Goal: Task Accomplishment & Management: Use online tool/utility

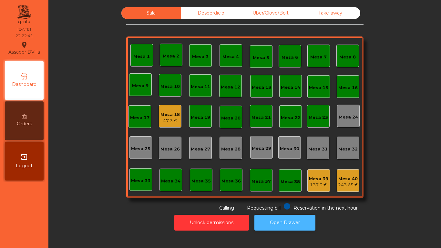
click at [285, 223] on button "Open Drawer" at bounding box center [285, 223] width 61 height 16
click at [276, 220] on button "Open Drawer" at bounding box center [285, 223] width 61 height 16
click at [28, 120] on div "Orders" at bounding box center [24, 120] width 39 height 39
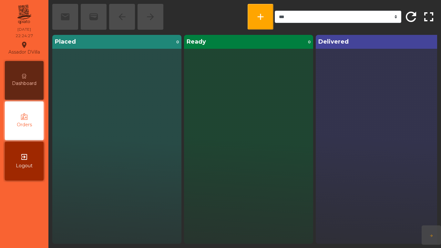
click at [30, 87] on div "Dashboard" at bounding box center [24, 80] width 39 height 39
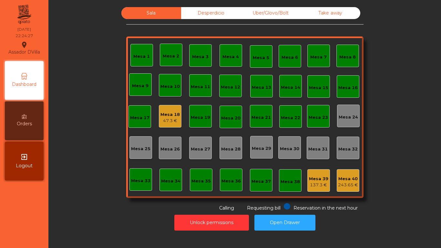
click at [22, 118] on icon at bounding box center [24, 116] width 5 height 5
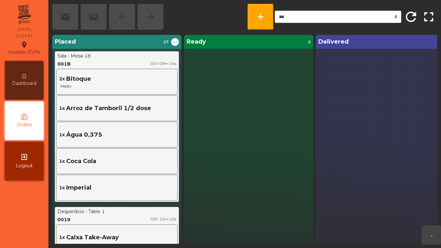
click at [37, 96] on div "Dashboard" at bounding box center [24, 80] width 39 height 39
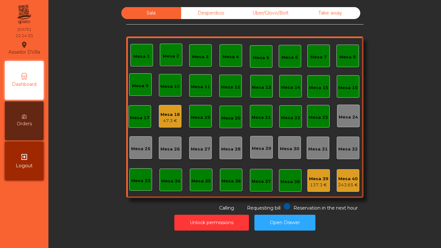
click at [350, 182] on div "Mesa 40" at bounding box center [348, 179] width 20 height 6
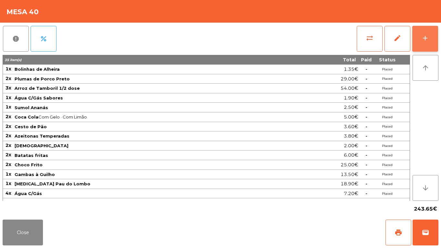
click at [422, 34] on div "add" at bounding box center [426, 38] width 8 height 8
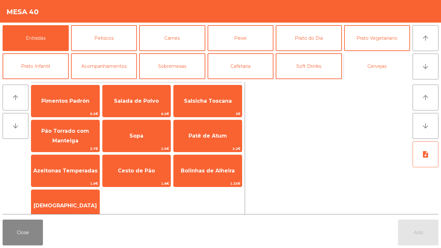
click at [355, 69] on button "Cervejas" at bounding box center [378, 66] width 66 height 26
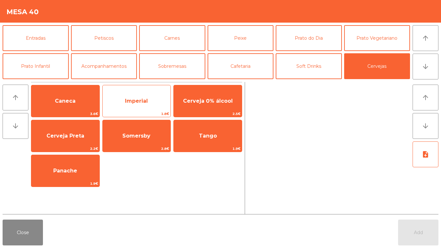
click at [142, 108] on span "Imperial" at bounding box center [137, 100] width 68 height 17
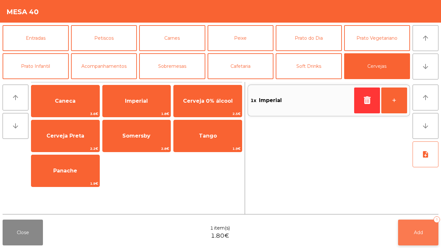
click at [405, 237] on button "Add 1" at bounding box center [419, 233] width 40 height 26
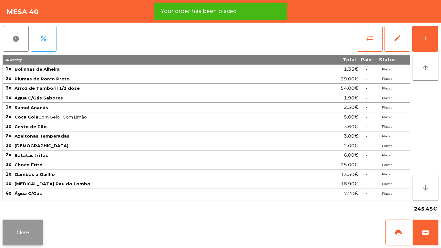
click at [29, 223] on button "Close" at bounding box center [23, 233] width 40 height 26
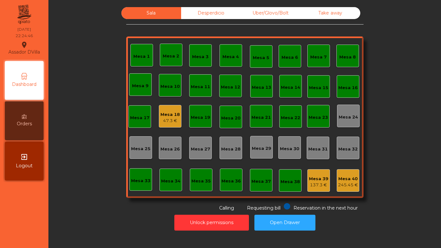
click at [169, 115] on div "Mesa 18" at bounding box center [170, 115] width 19 height 6
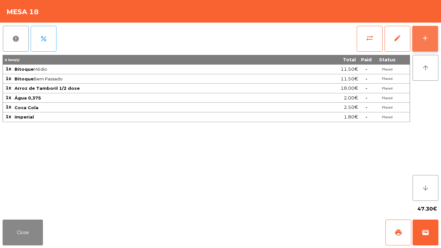
click at [438, 42] on button "add" at bounding box center [426, 39] width 26 height 26
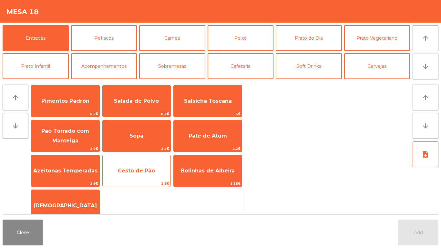
click at [121, 168] on span "Cesto de Pão" at bounding box center [136, 171] width 37 height 6
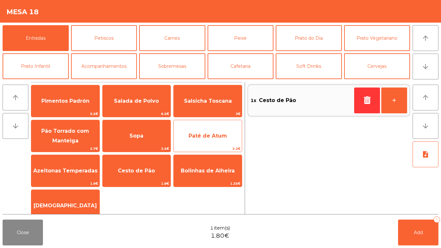
click at [201, 149] on span "2.2€" at bounding box center [208, 149] width 68 height 6
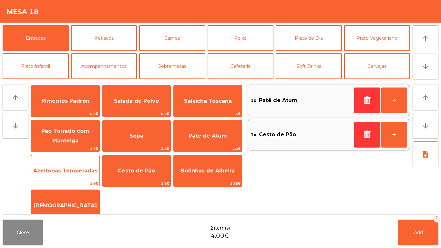
click at [50, 174] on span "Azeitonas Temperadas" at bounding box center [65, 171] width 64 height 6
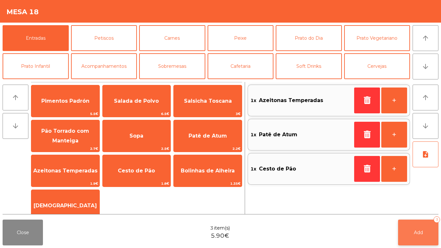
click at [416, 239] on button "Add 3" at bounding box center [419, 233] width 40 height 26
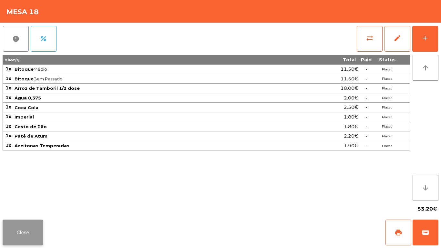
click at [23, 226] on button "Close" at bounding box center [23, 233] width 40 height 26
